Goal: Task Accomplishment & Management: Manage account settings

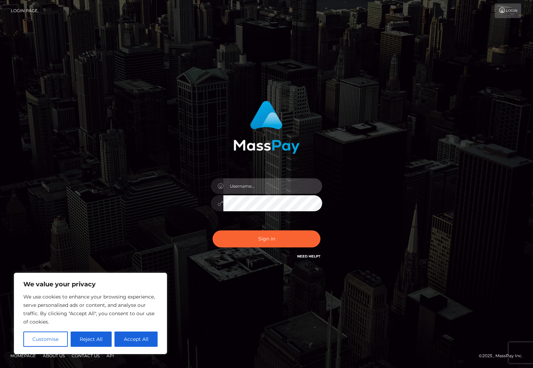
click at [269, 191] on input "text" at bounding box center [272, 186] width 99 height 16
type input "lisa@dataproducts.org"
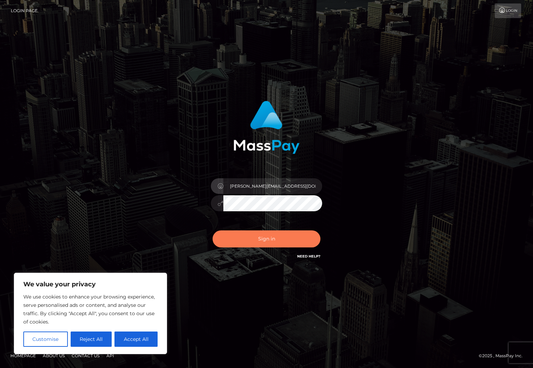
click at [266, 237] on button "Sign in" at bounding box center [266, 238] width 108 height 17
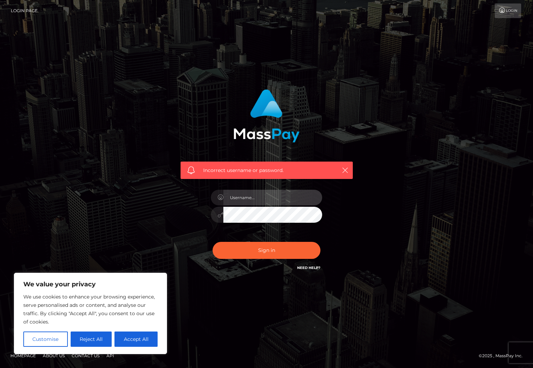
click at [257, 202] on input "text" at bounding box center [272, 198] width 99 height 16
type input "lisa@dataproducts.org"
click at [67, 246] on div "Incorrect username or password. lisa@dataproducts.org" at bounding box center [266, 184] width 533 height 304
click at [163, 288] on div "We value your privacy We use cookies to enhance your browsing experience, serve…" at bounding box center [90, 313] width 153 height 81
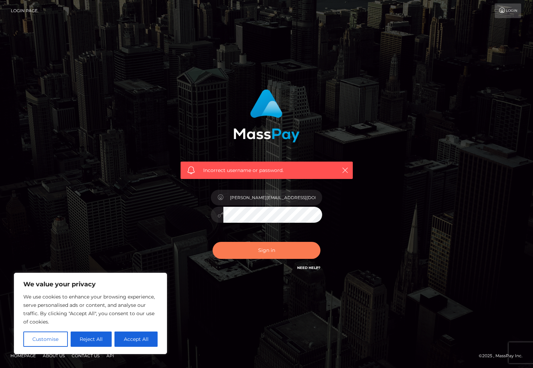
click at [256, 254] on button "Sign in" at bounding box center [266, 250] width 108 height 17
